Goal: Check status: Check status

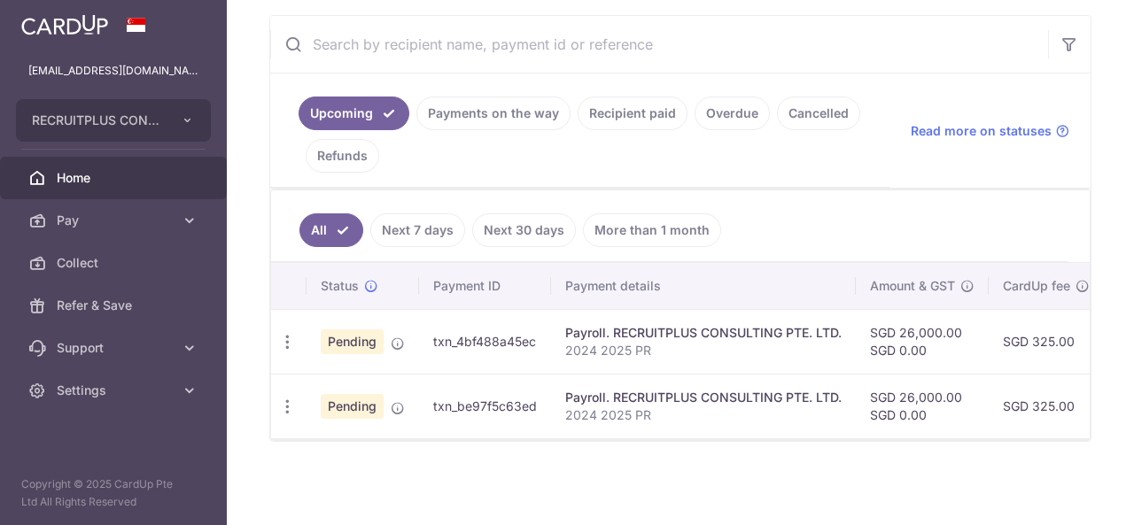
scroll to position [329, 0]
click at [583, 217] on link "More than 1 month" at bounding box center [652, 231] width 138 height 34
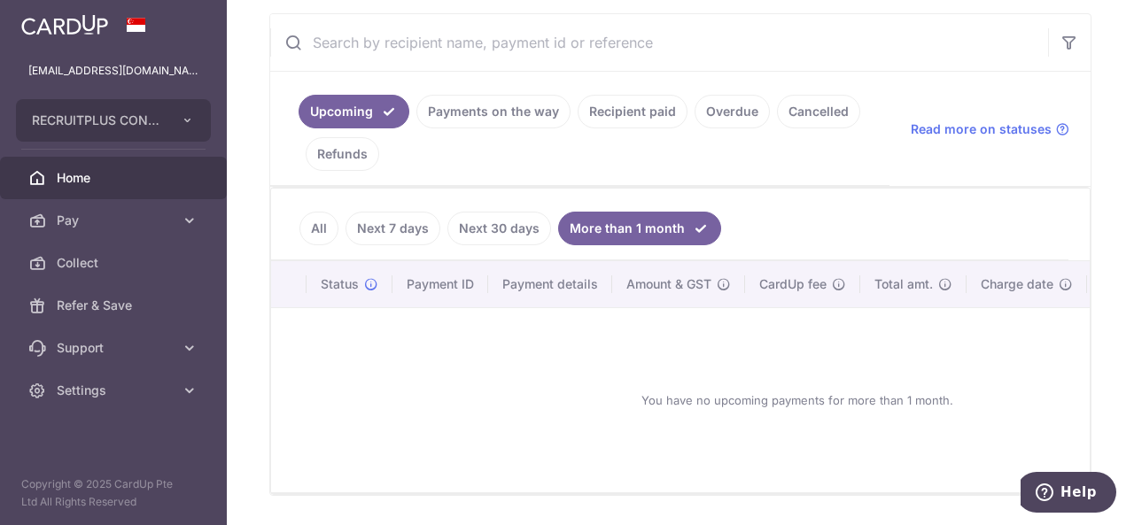
drag, startPoint x: 305, startPoint y: 210, endPoint x: 314, endPoint y: 211, distance: 9.8
click at [307, 206] on ul "All Next 7 days Next 30 days More than 1 month" at bounding box center [669, 225] width 797 height 72
click at [324, 225] on link "All" at bounding box center [318, 229] width 39 height 34
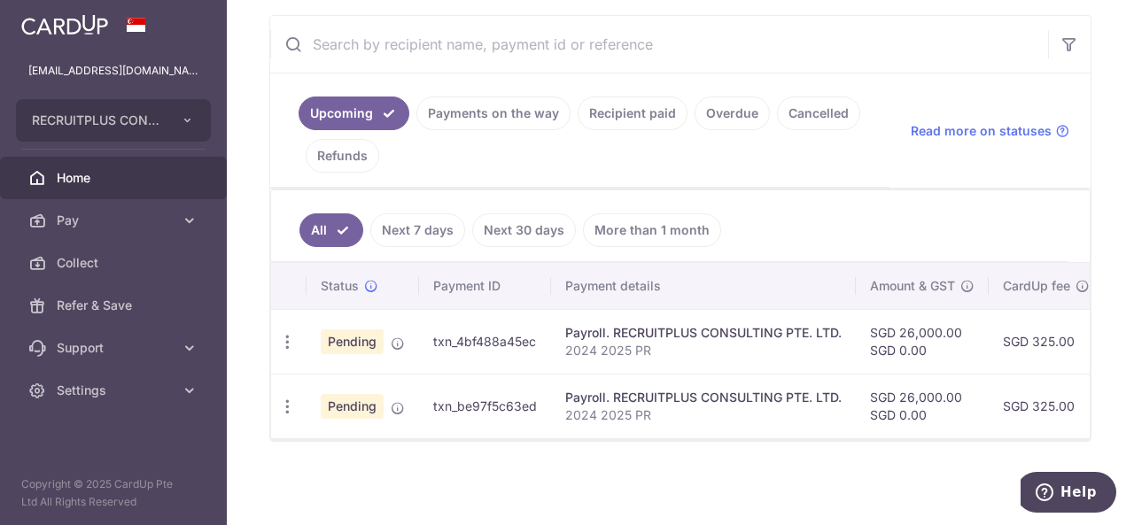
drag, startPoint x: 434, startPoint y: 331, endPoint x: 432, endPoint y: 345, distance: 13.4
click at [524, 330] on td "txn_4bf488a45ec" at bounding box center [485, 341] width 132 height 65
drag, startPoint x: 430, startPoint y: 332, endPoint x: 533, endPoint y: 336, distance: 103.7
click at [533, 336] on td "txn_4bf488a45ec" at bounding box center [485, 341] width 132 height 65
copy td "txn_4bf488a45ec"
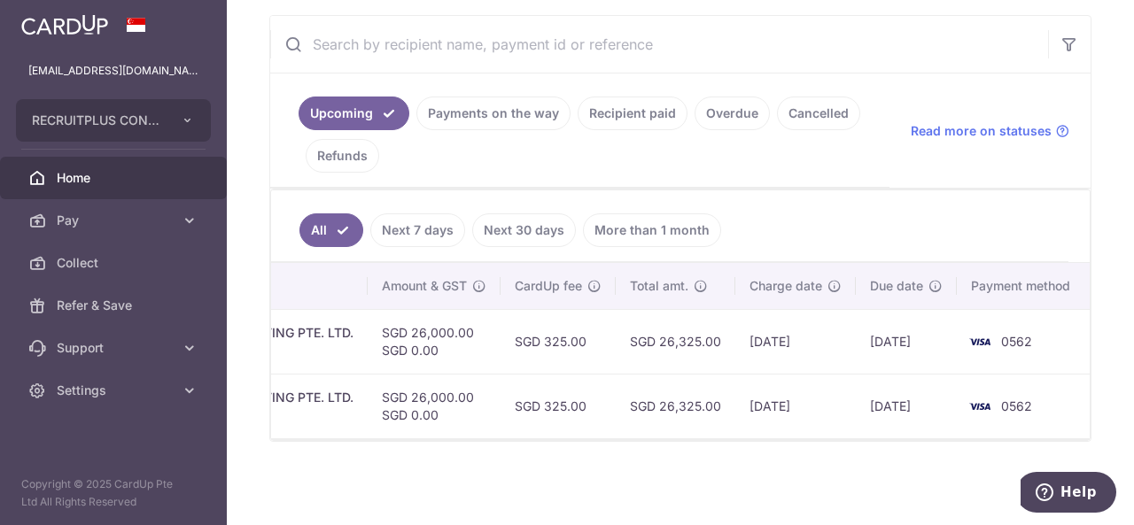
scroll to position [0, 490]
click at [787, 219] on ul "All Next 7 days Next 30 days More than 1 month" at bounding box center [669, 226] width 797 height 72
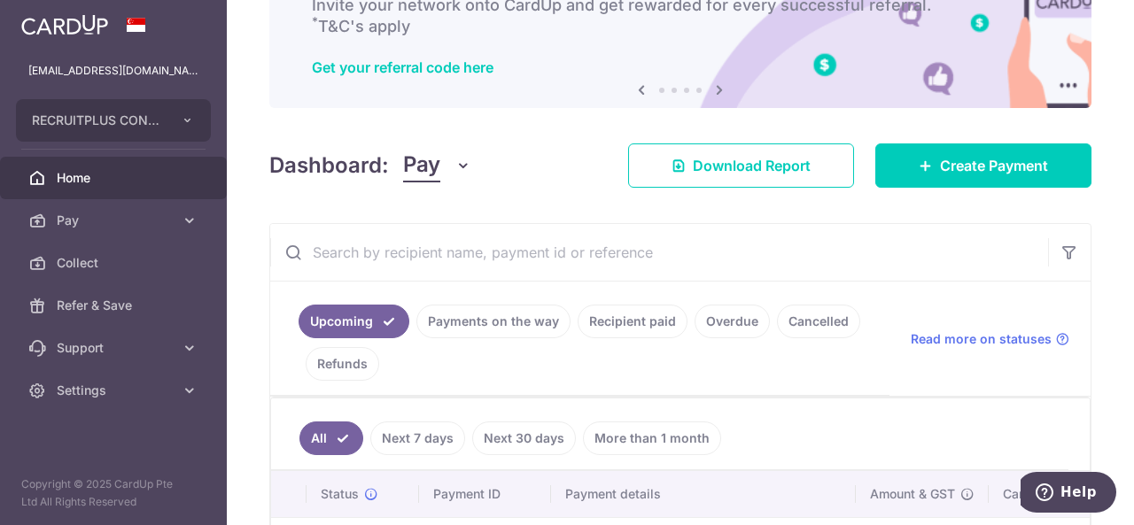
scroll to position [119, 0]
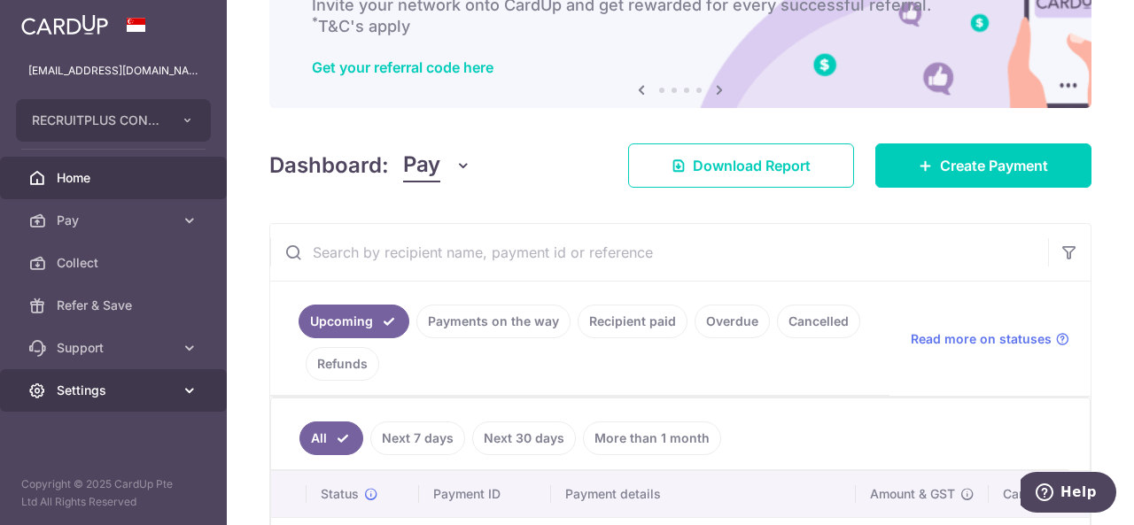
drag, startPoint x: 175, startPoint y: 390, endPoint x: 167, endPoint y: 386, distance: 9.5
click at [169, 386] on link "Settings" at bounding box center [113, 390] width 227 height 43
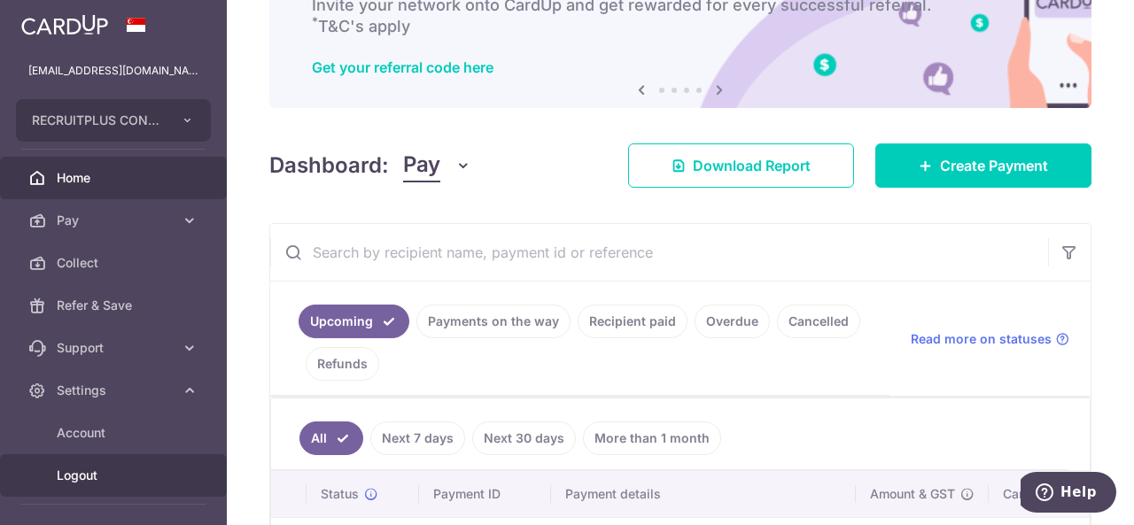
click at [155, 483] on span "Logout" at bounding box center [115, 476] width 117 height 18
